Goal: Use online tool/utility: Utilize a website feature to perform a specific function

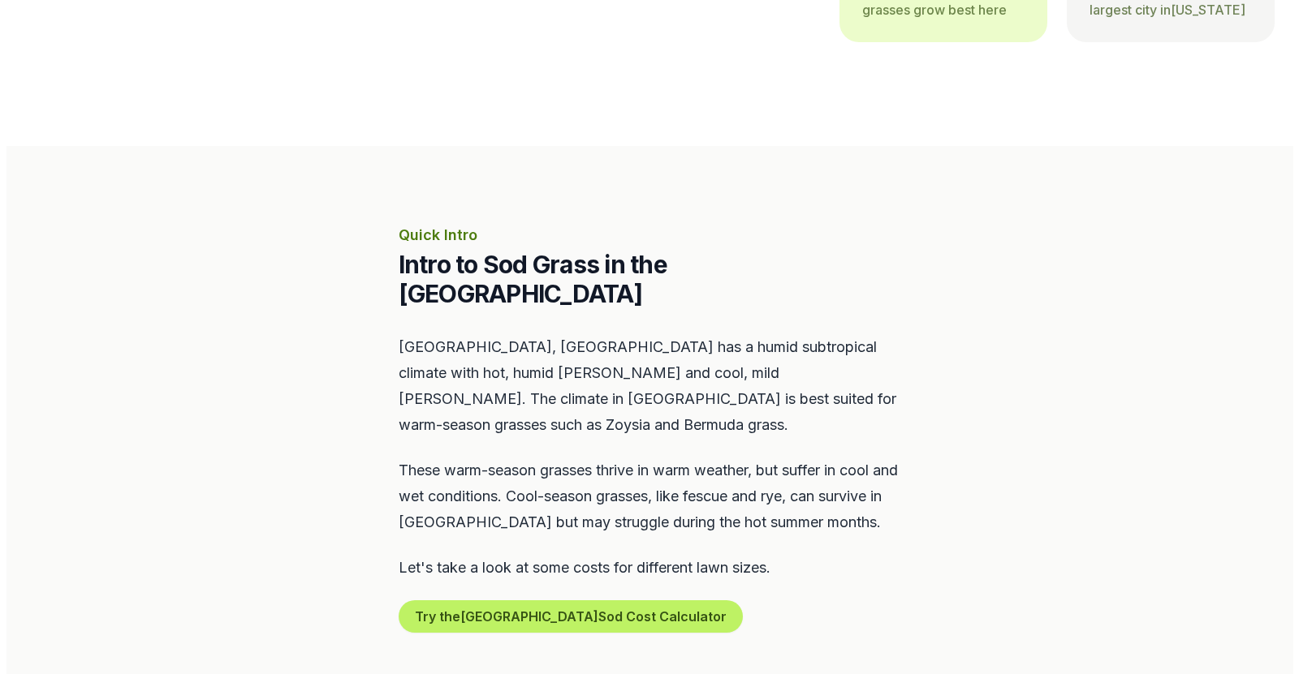
scroll to position [568, 0]
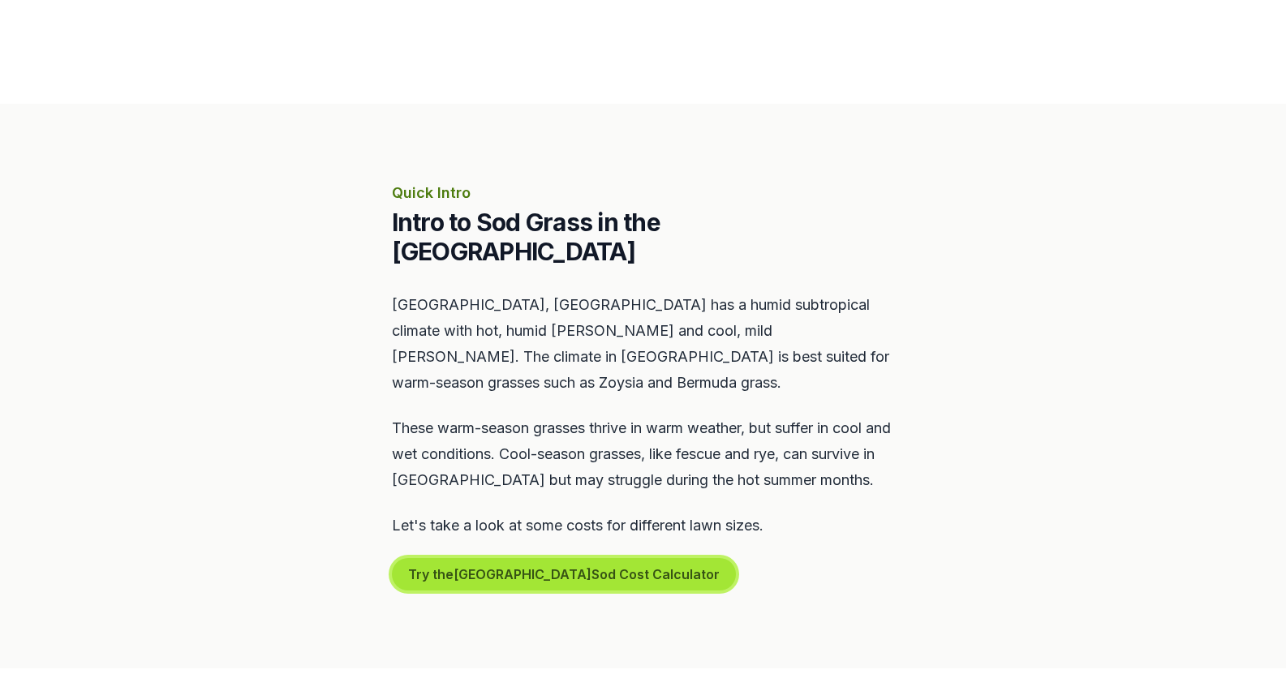
click at [499, 558] on button "Try the Raleigh Sod Cost Calculator" at bounding box center [564, 574] width 344 height 32
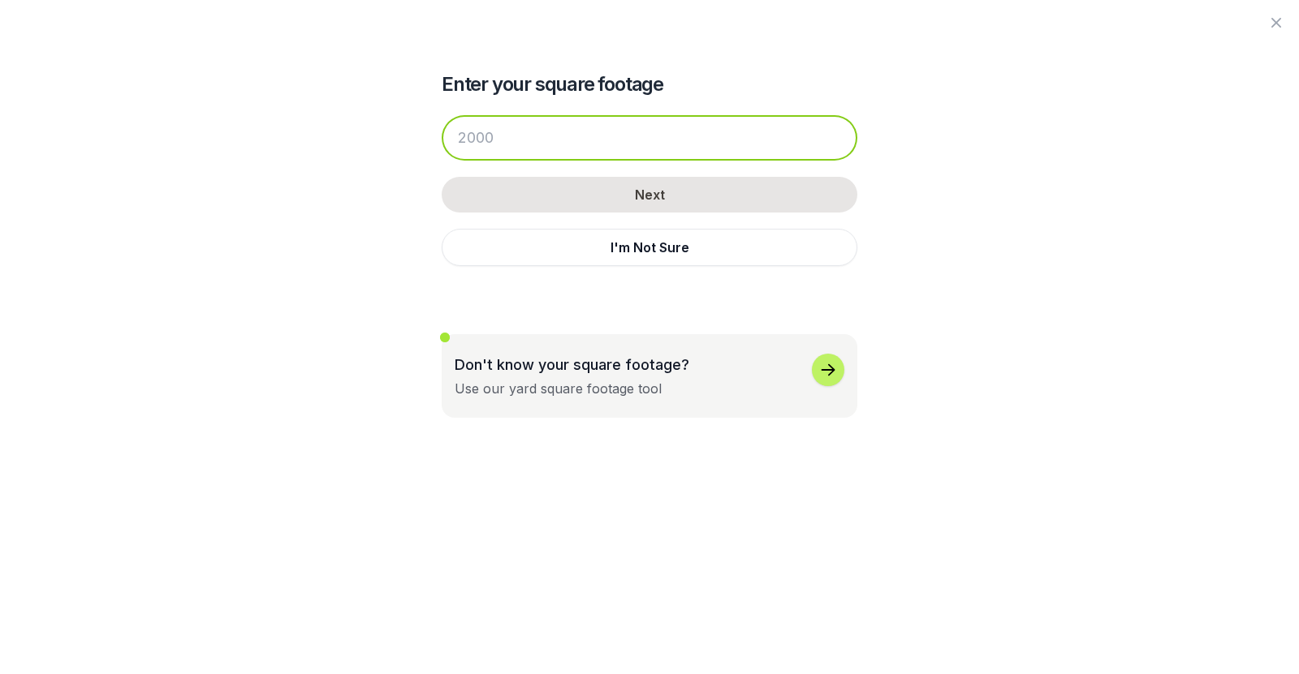
click at [514, 135] on input "number" at bounding box center [650, 137] width 416 height 45
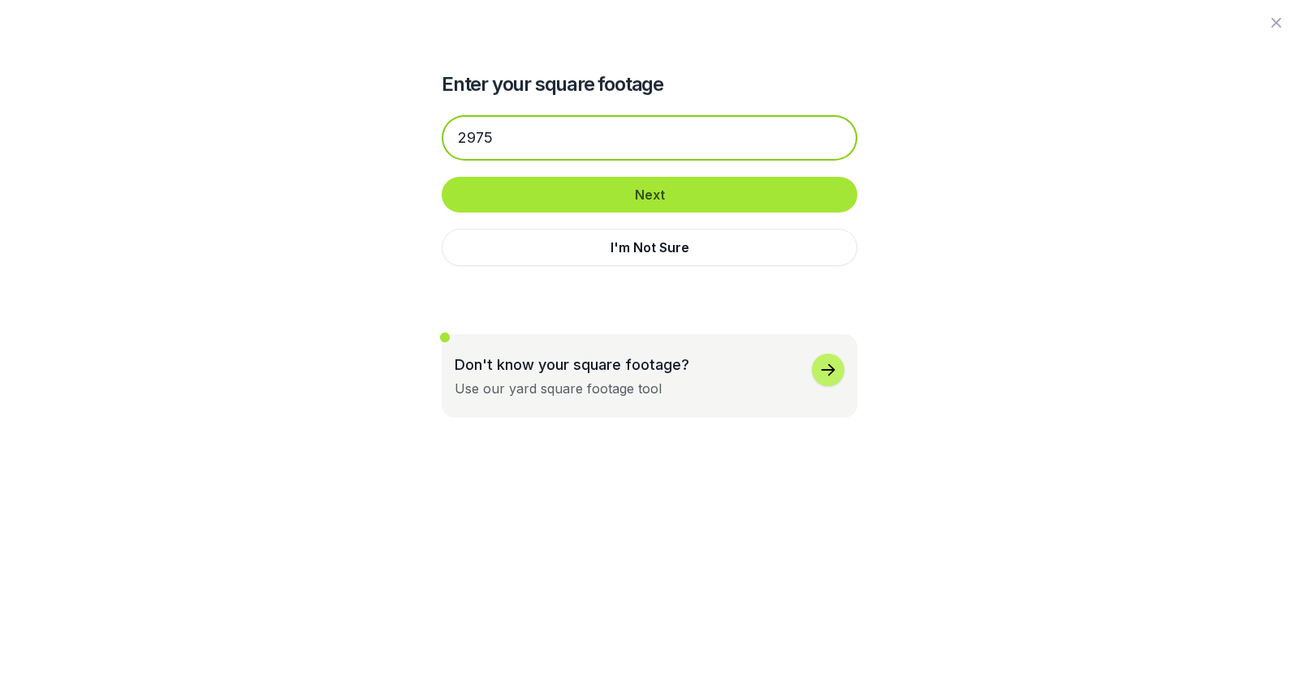
type input "2975"
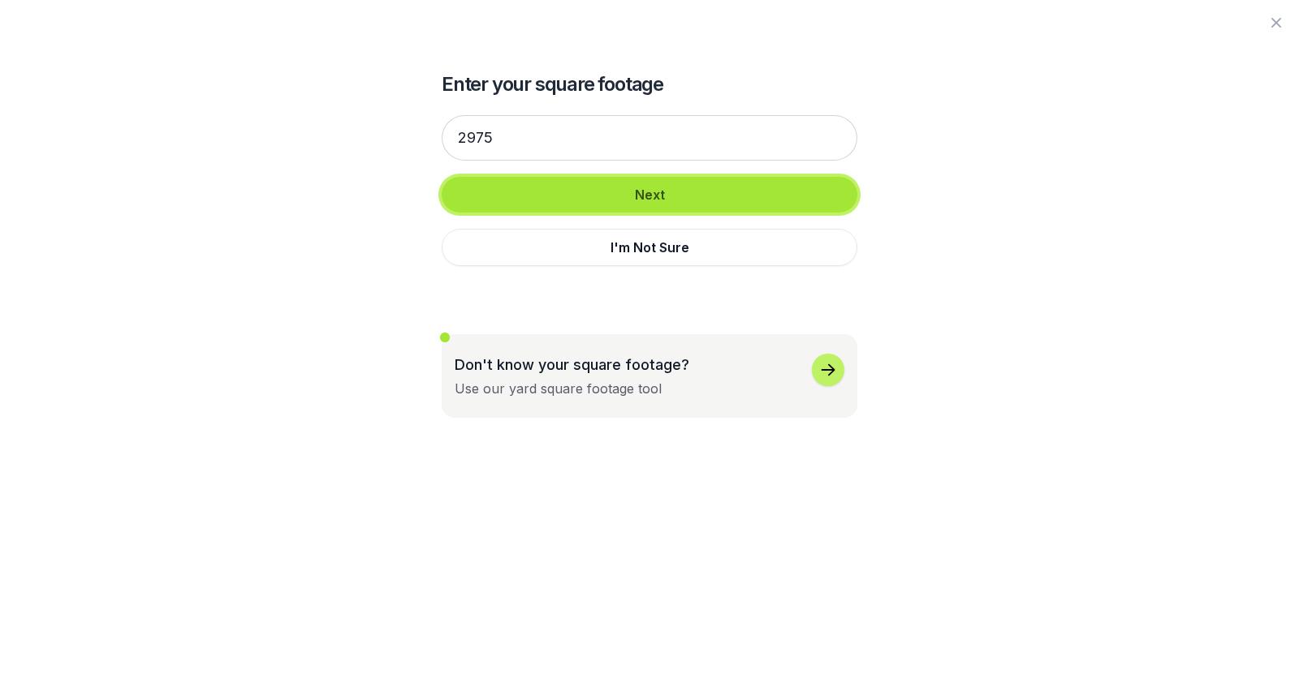
click at [678, 196] on button "Next" at bounding box center [650, 195] width 416 height 36
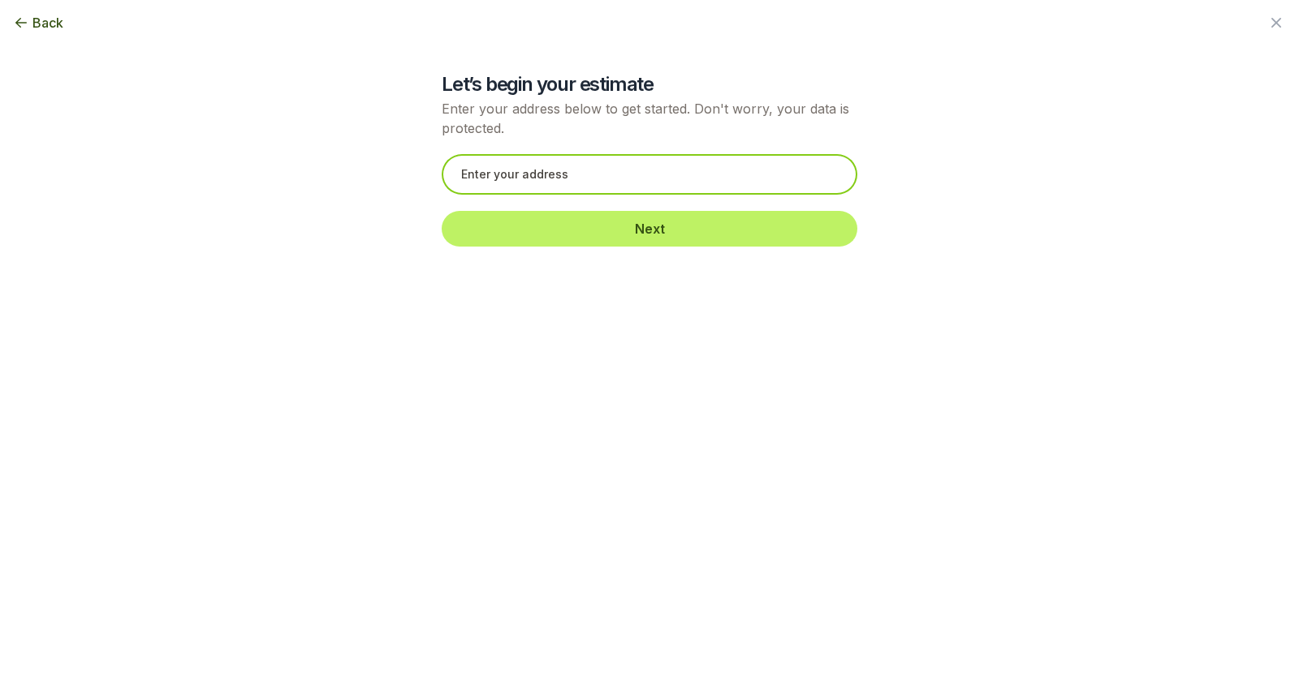
click at [571, 171] on input "text" at bounding box center [650, 174] width 416 height 41
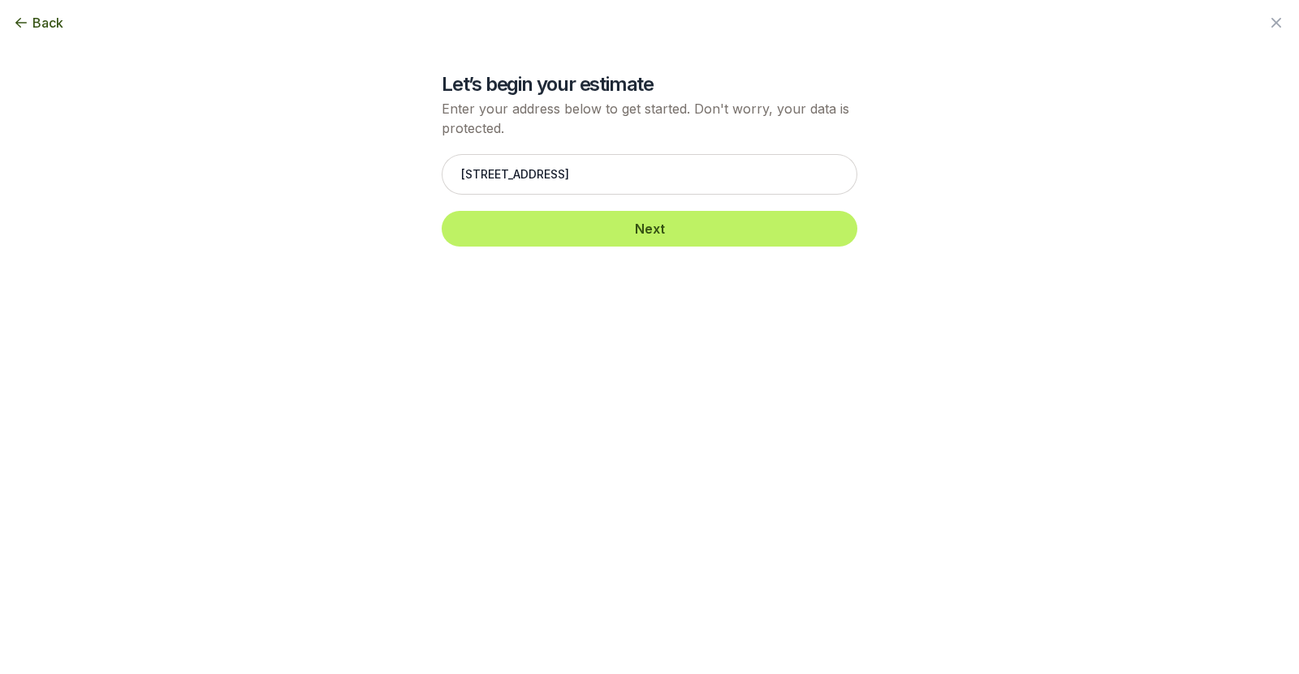
click at [599, 335] on div "Back Enter your square footage 2975 Next I'm Not Sure Let’s begin your estimate…" at bounding box center [649, 337] width 935 height 674
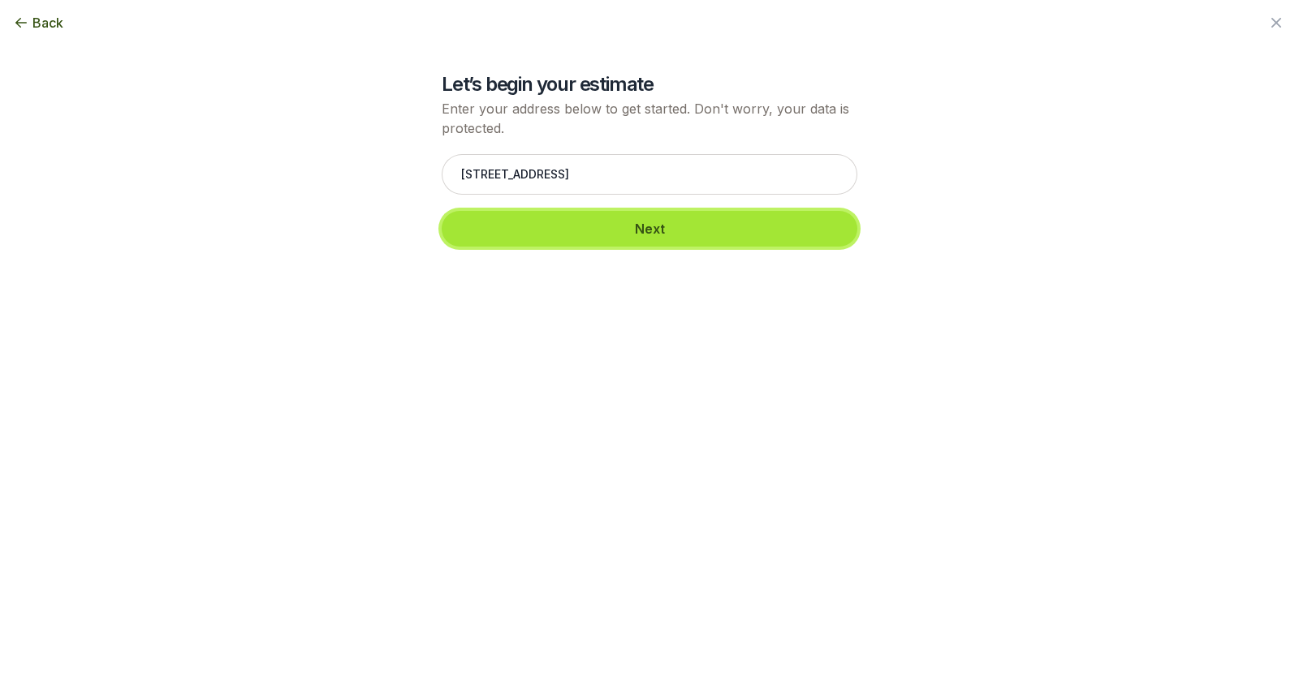
click at [636, 237] on button "Next" at bounding box center [650, 229] width 416 height 36
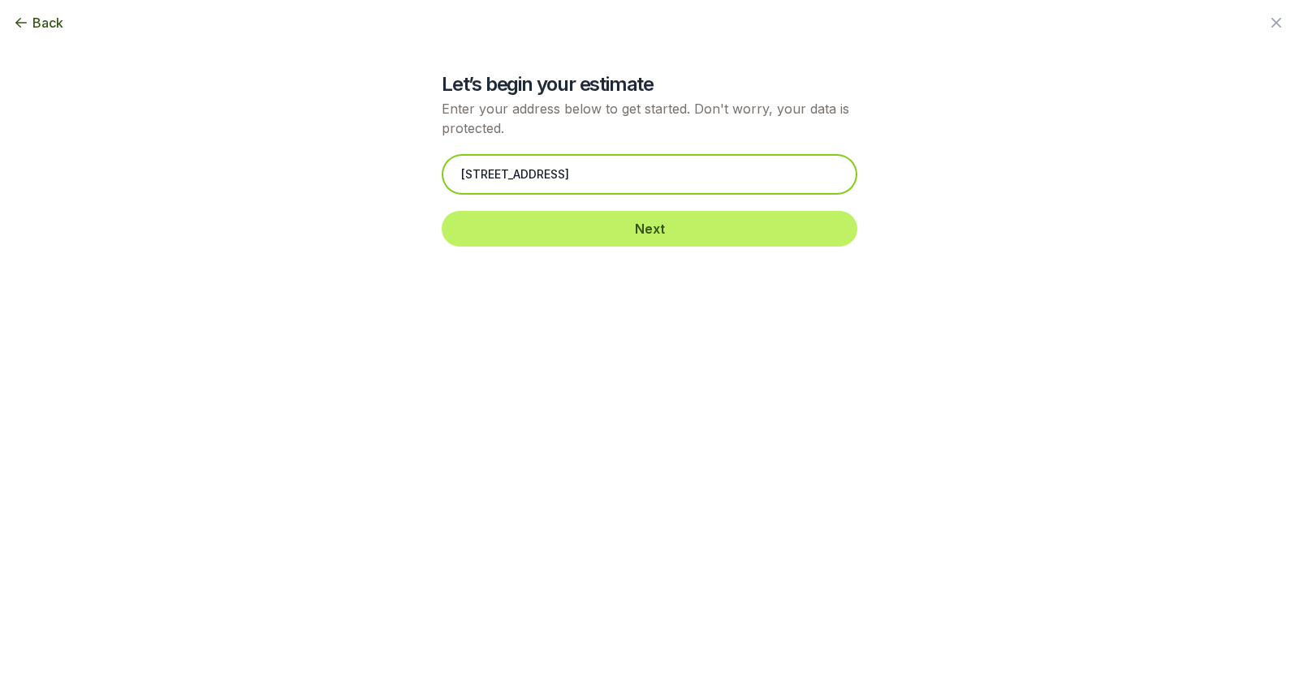
click at [713, 166] on input "[STREET_ADDRESS]" at bounding box center [650, 174] width 416 height 41
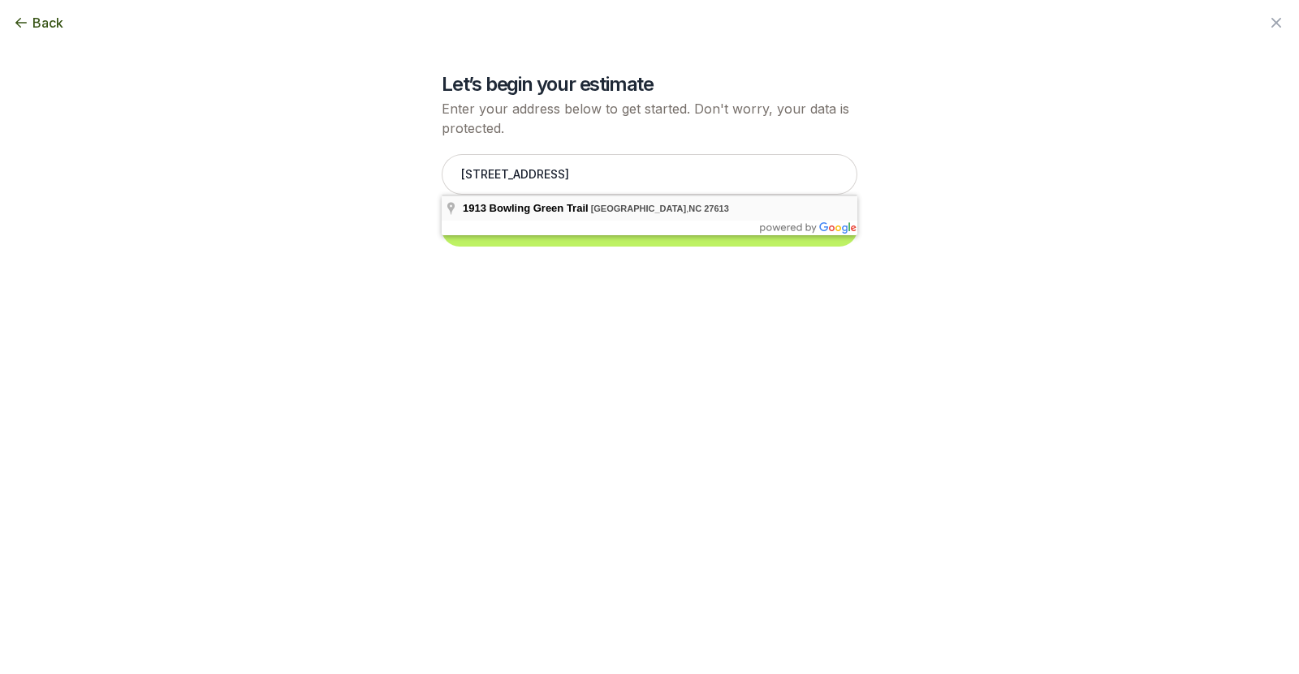
type input "[STREET_ADDRESS]"
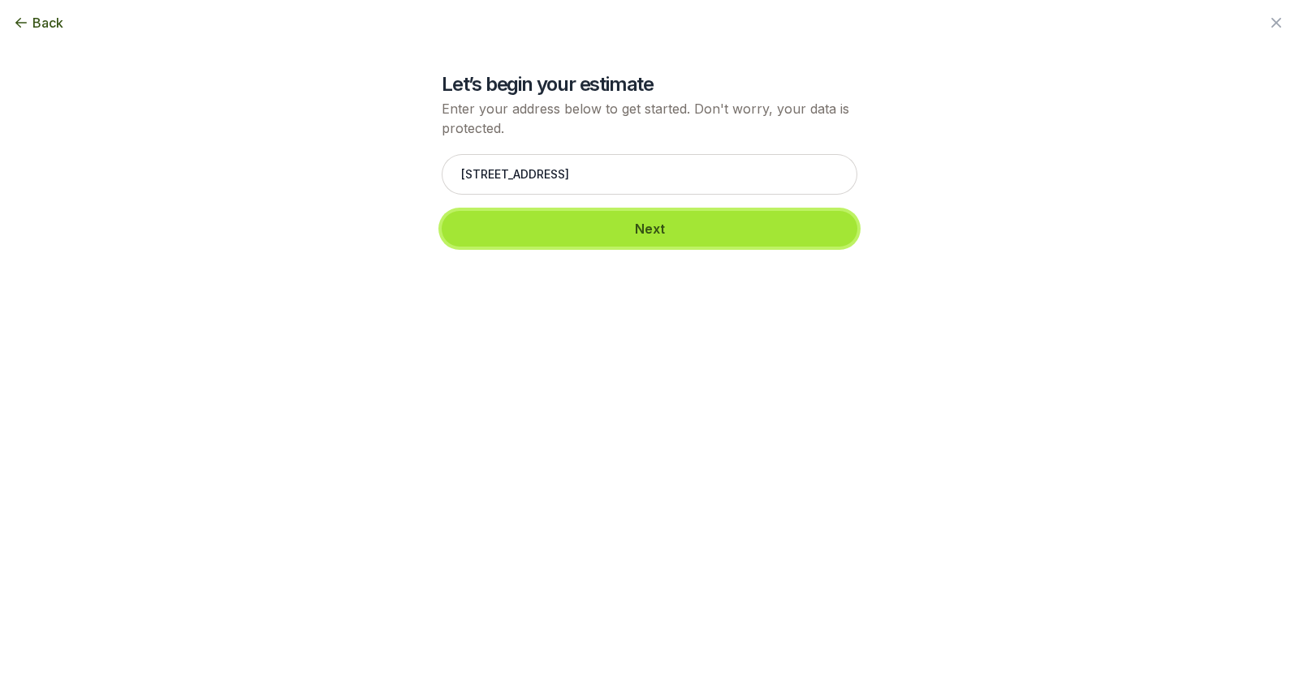
click at [653, 219] on button "Next" at bounding box center [650, 229] width 416 height 36
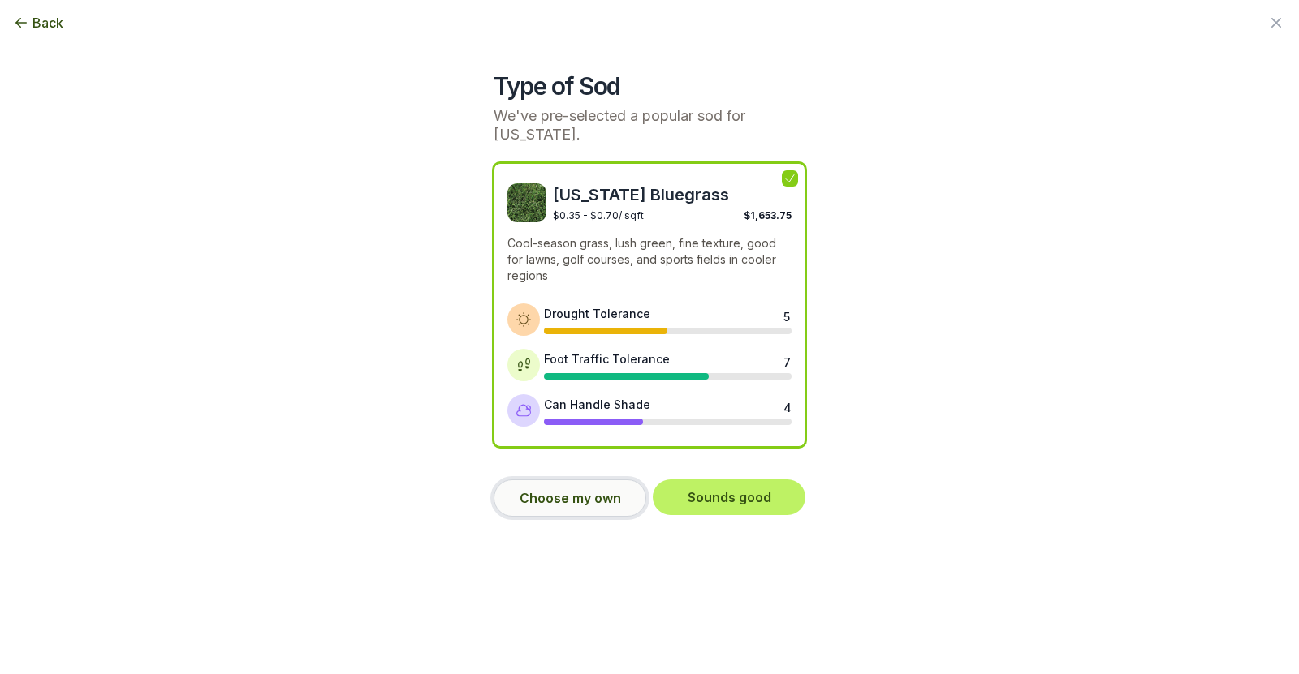
click at [578, 501] on button "Choose my own" at bounding box center [569, 498] width 153 height 37
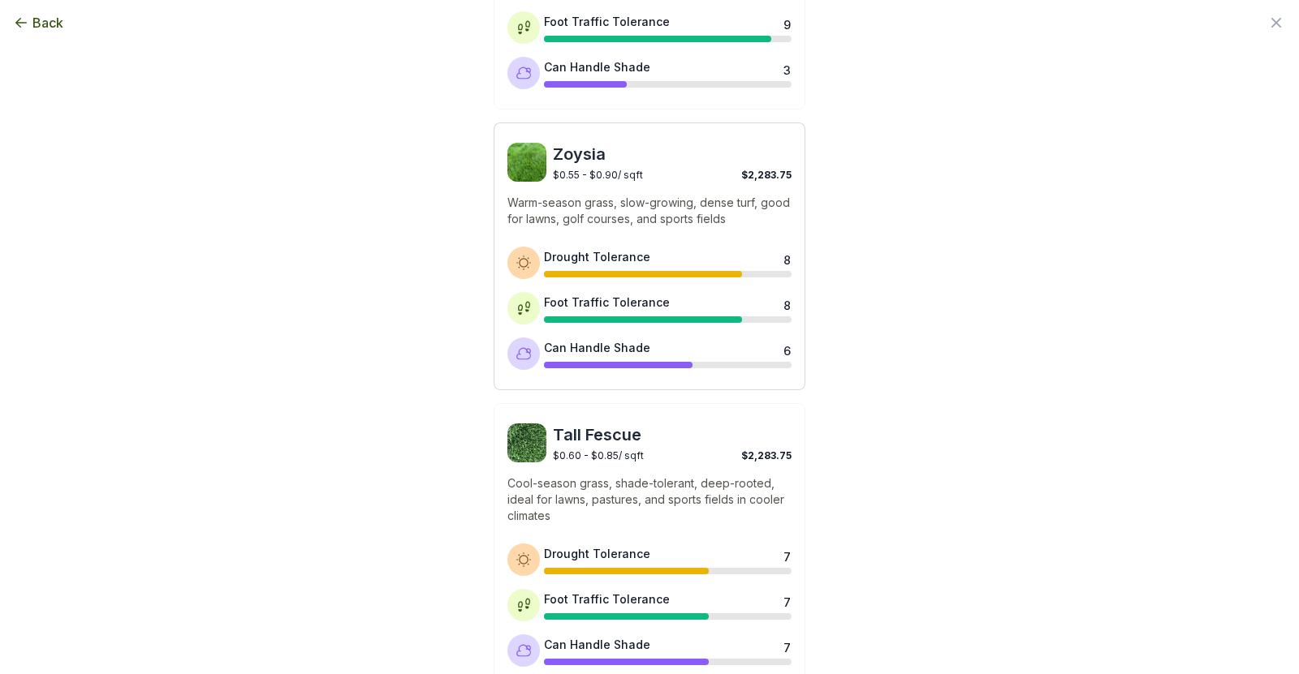
scroll to position [649, 0]
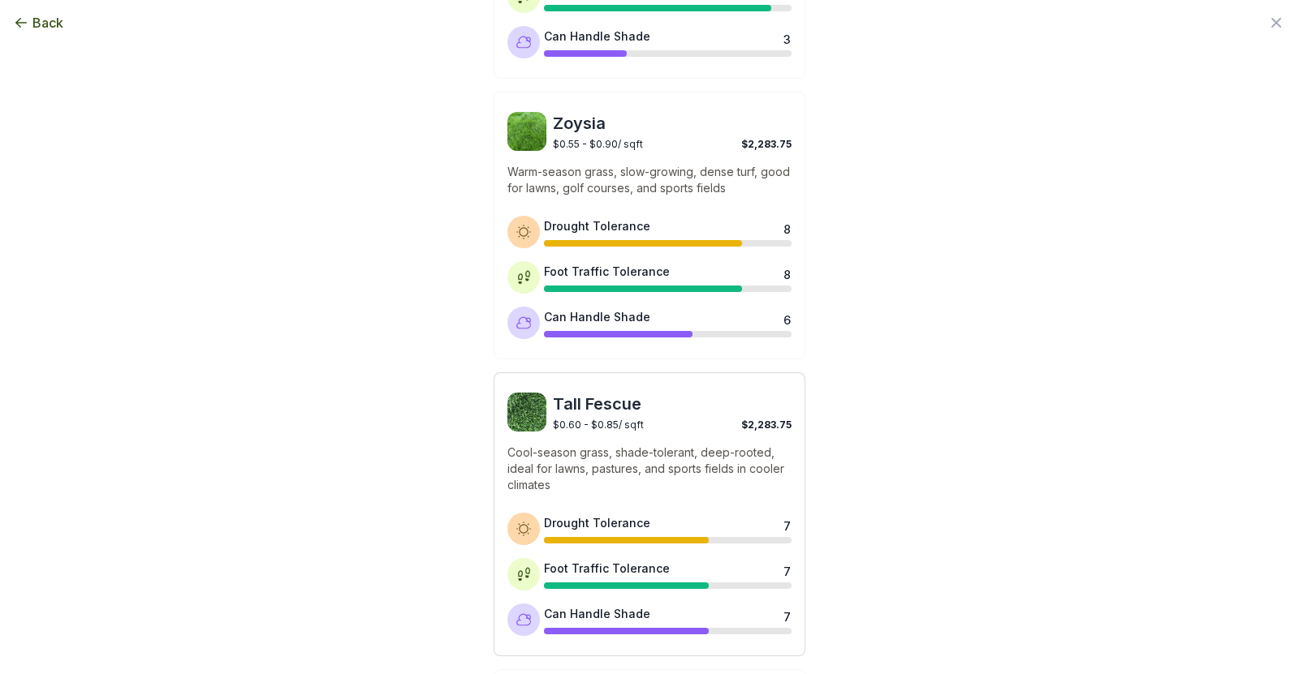
click at [521, 415] on img at bounding box center [526, 412] width 39 height 39
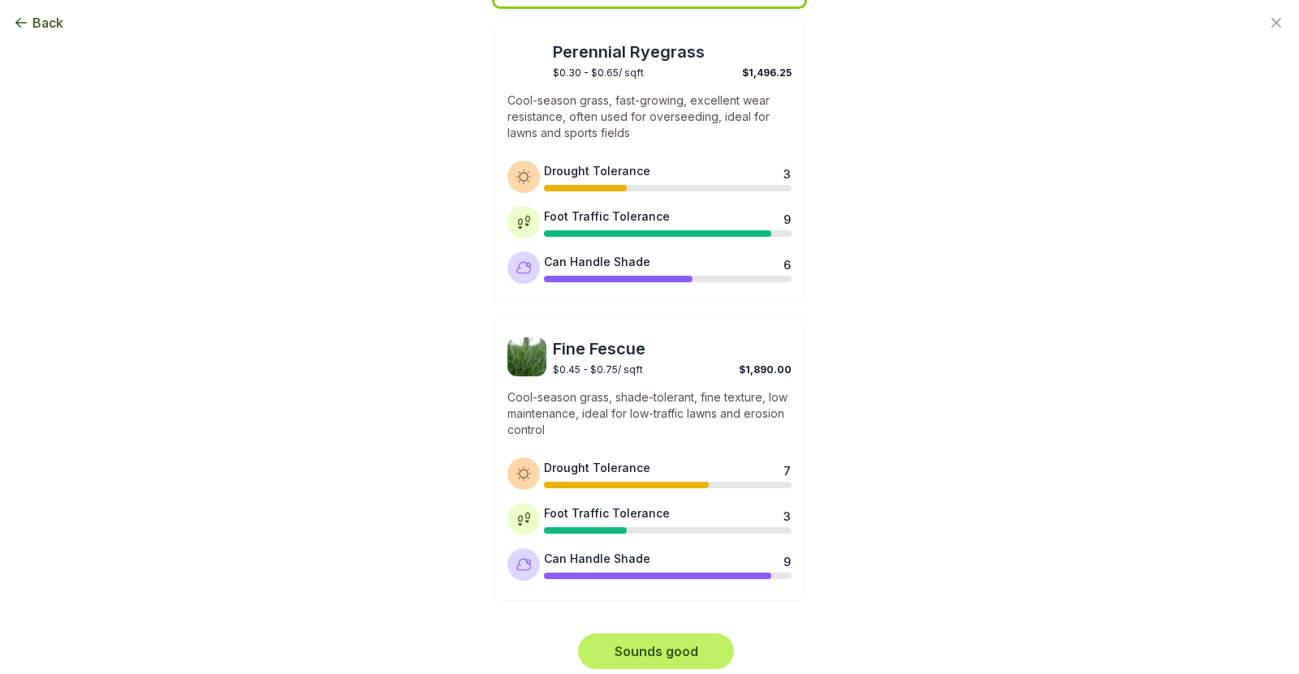
scroll to position [1307, 0]
